Goal: Task Accomplishment & Management: Manage account settings

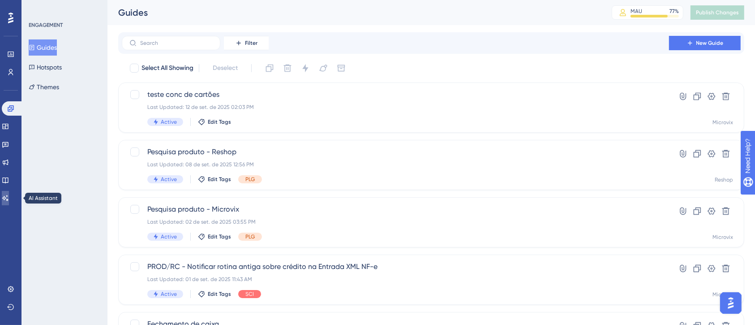
click at [9, 192] on link at bounding box center [5, 198] width 7 height 14
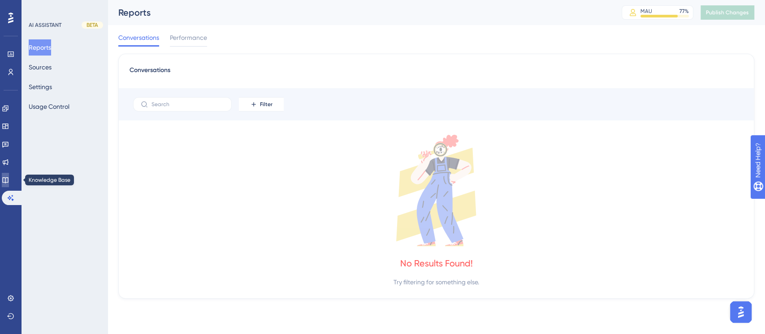
click at [9, 176] on link at bounding box center [5, 180] width 7 height 14
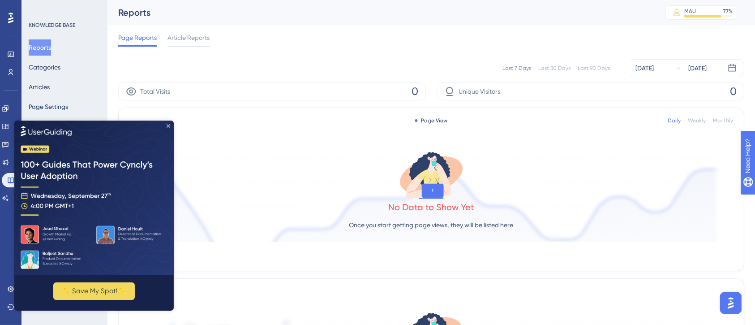
click at [169, 124] on icon "Close Preview" at bounding box center [169, 126] width 4 height 4
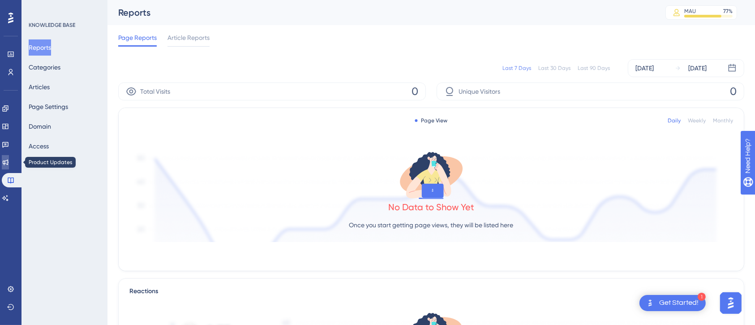
click at [9, 163] on icon at bounding box center [5, 162] width 7 height 7
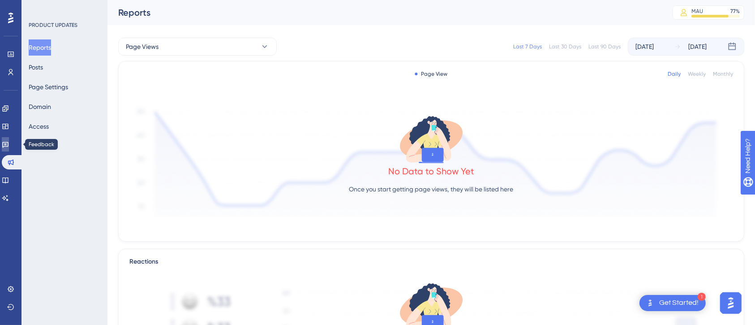
click at [9, 143] on icon at bounding box center [5, 144] width 7 height 7
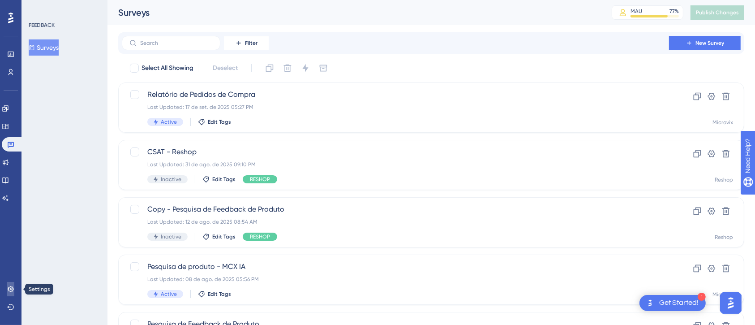
click at [12, 292] on link at bounding box center [10, 289] width 7 height 14
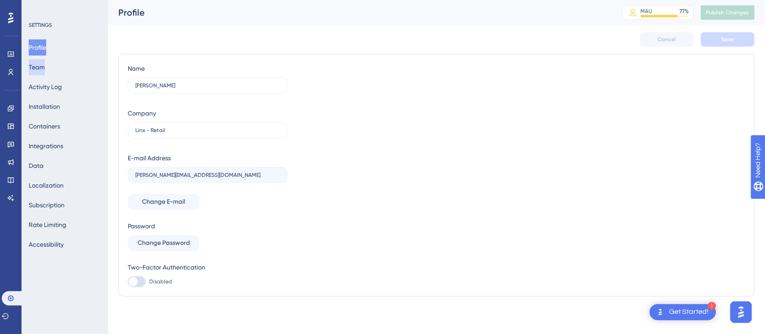
click at [38, 62] on button "Team" at bounding box center [37, 67] width 16 height 16
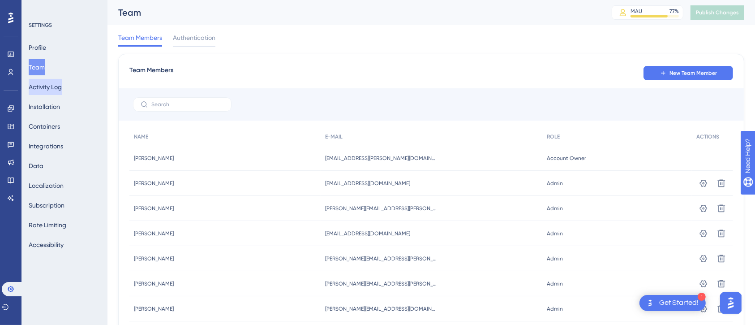
click at [49, 90] on button "Activity Log" at bounding box center [45, 87] width 33 height 16
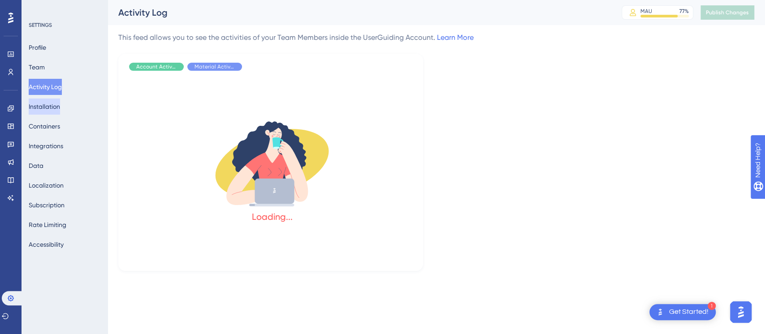
click at [49, 112] on button "Installation" at bounding box center [44, 107] width 31 height 16
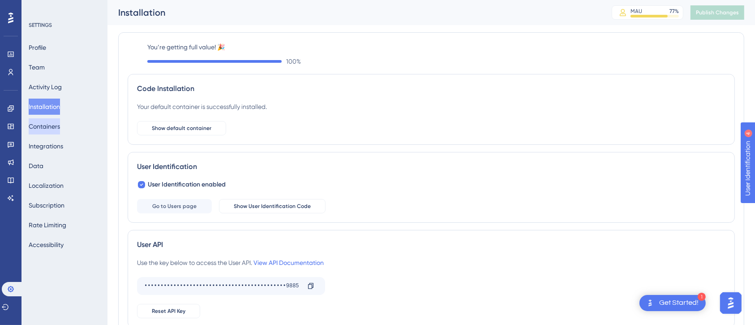
click at [50, 129] on button "Containers" at bounding box center [44, 126] width 31 height 16
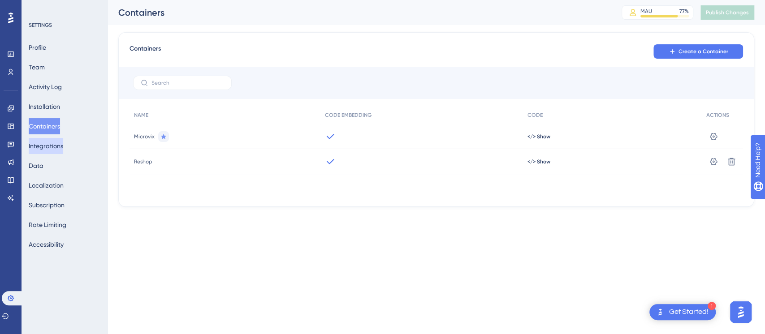
click at [51, 151] on button "Integrations" at bounding box center [46, 146] width 34 height 16
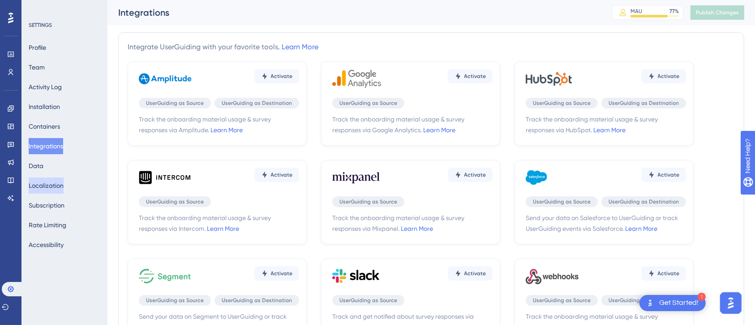
drag, startPoint x: 36, startPoint y: 182, endPoint x: 52, endPoint y: 146, distance: 38.7
click at [52, 146] on div "Profile Team Activity Log Installation Containers Integrations Data Localizatio…" at bounding box center [65, 145] width 73 height 213
click at [39, 158] on button "Data" at bounding box center [36, 166] width 15 height 16
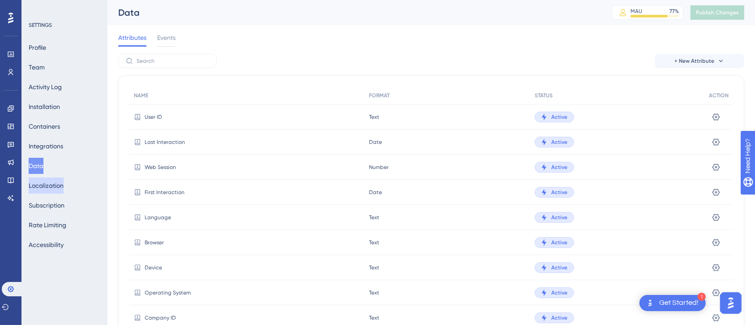
click at [39, 186] on button "Localization" at bounding box center [46, 185] width 35 height 16
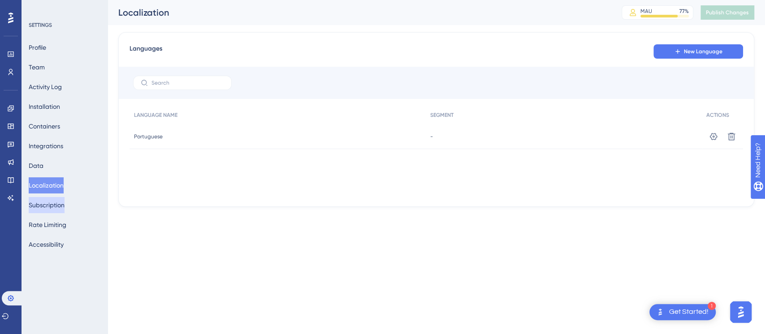
click at [40, 209] on button "Subscription" at bounding box center [47, 205] width 36 height 16
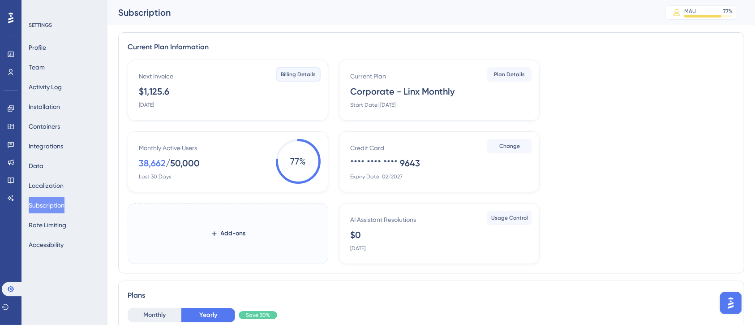
click at [305, 78] on button "Billing Details" at bounding box center [298, 74] width 45 height 14
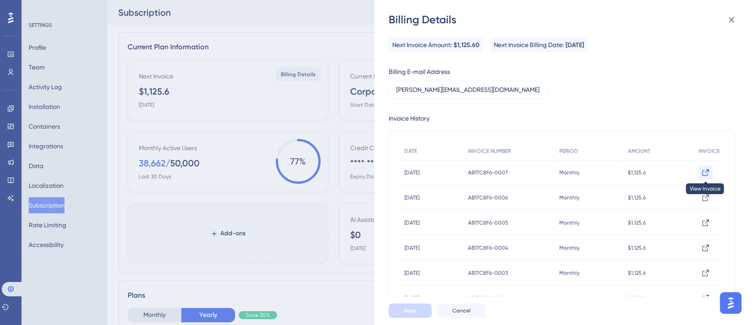
click at [699, 175] on button at bounding box center [706, 172] width 14 height 14
